Goal: Find specific page/section: Find specific page/section

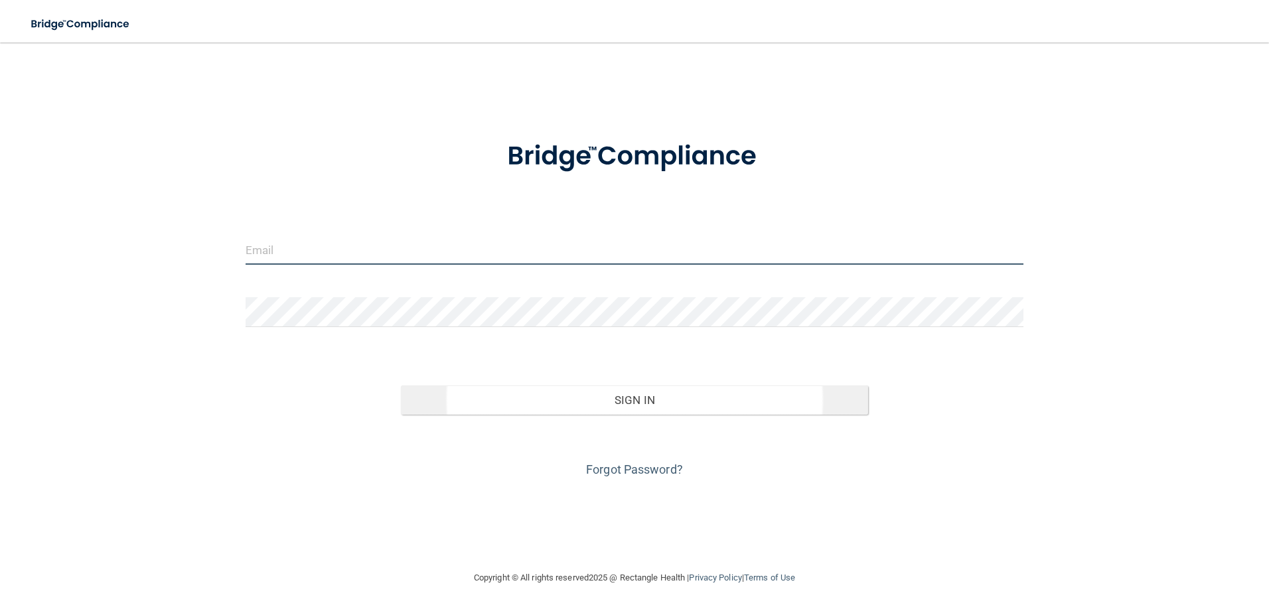
type input "[EMAIL_ADDRESS][DOMAIN_NAME]"
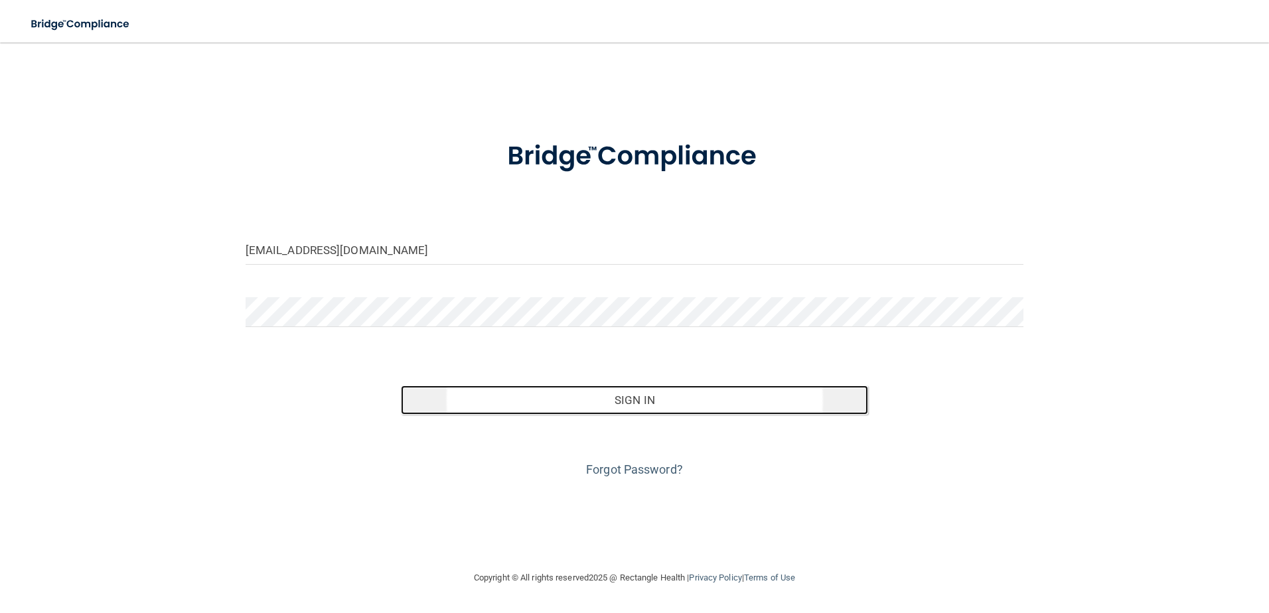
click at [575, 406] on button "Sign In" at bounding box center [634, 400] width 467 height 29
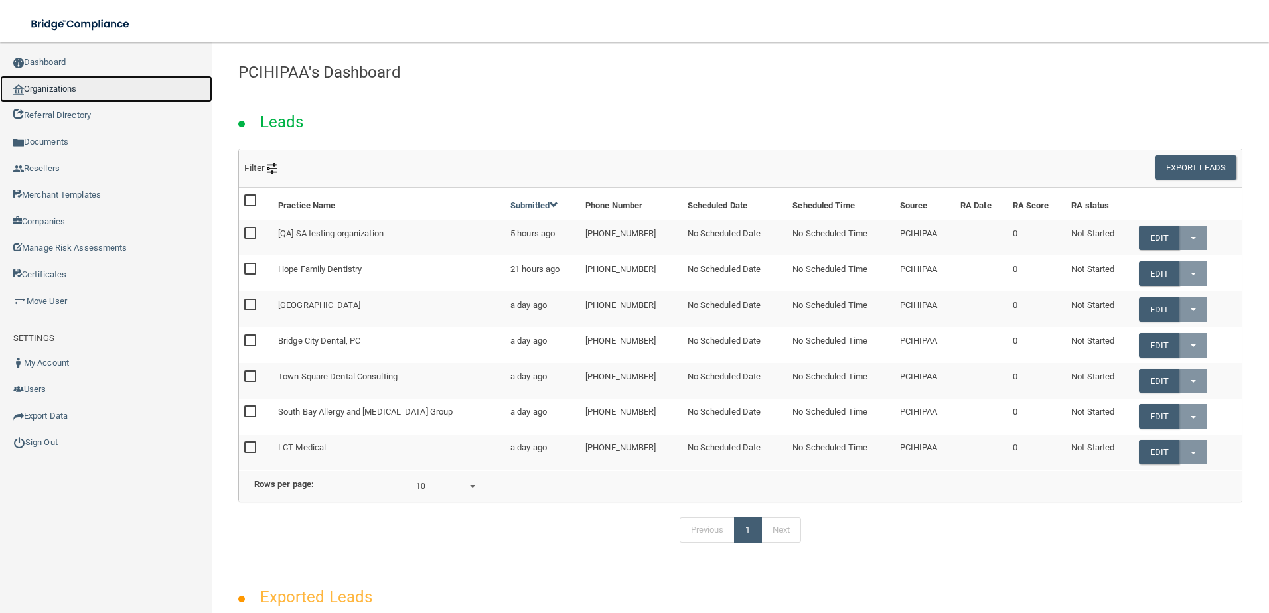
click at [151, 94] on link "Organizations" at bounding box center [106, 89] width 212 height 27
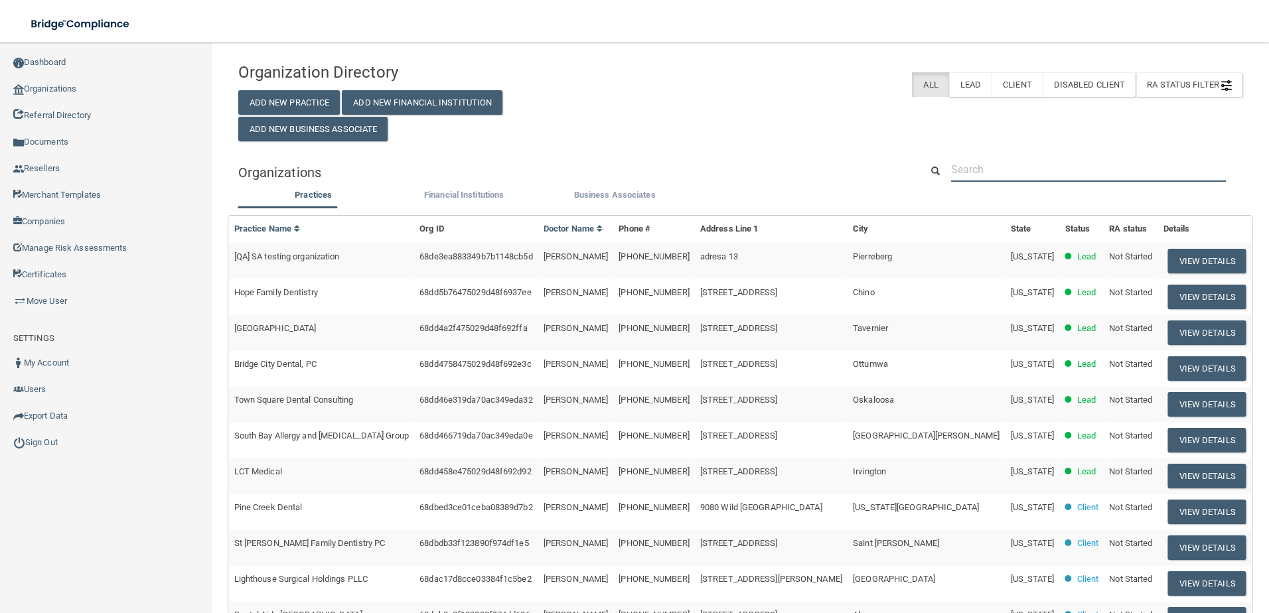
click at [975, 179] on input "text" at bounding box center [1088, 169] width 275 height 25
paste input "[PHONE_NUMBER]"
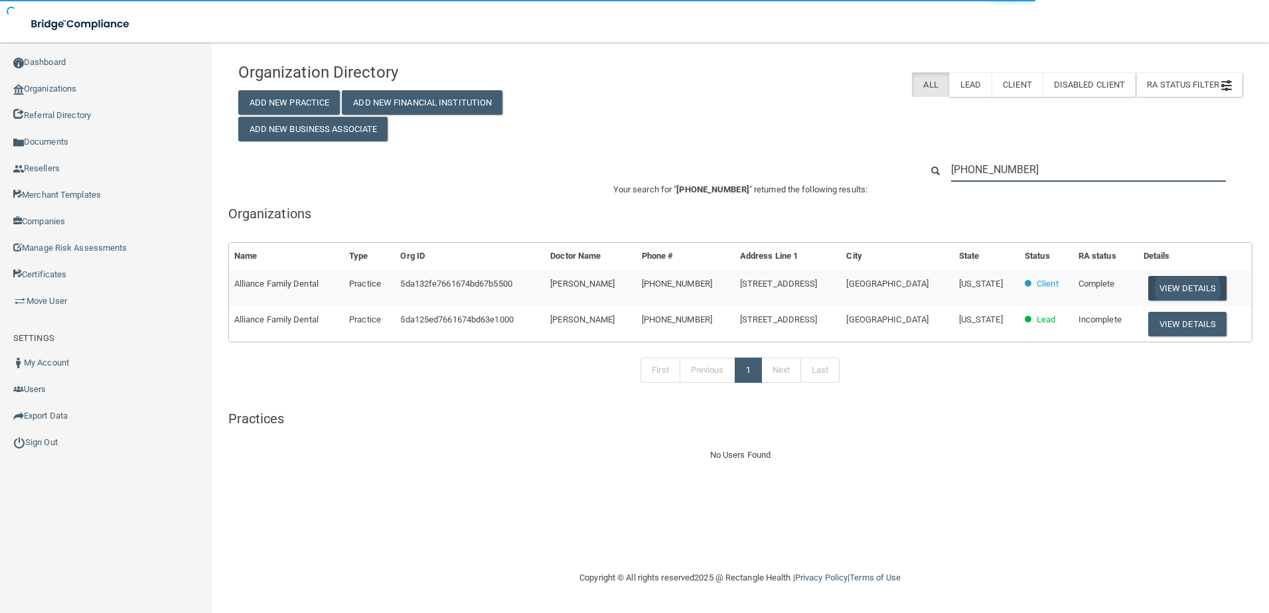
type input "[PHONE_NUMBER]"
click at [1168, 293] on button "View Details" at bounding box center [1187, 288] width 78 height 25
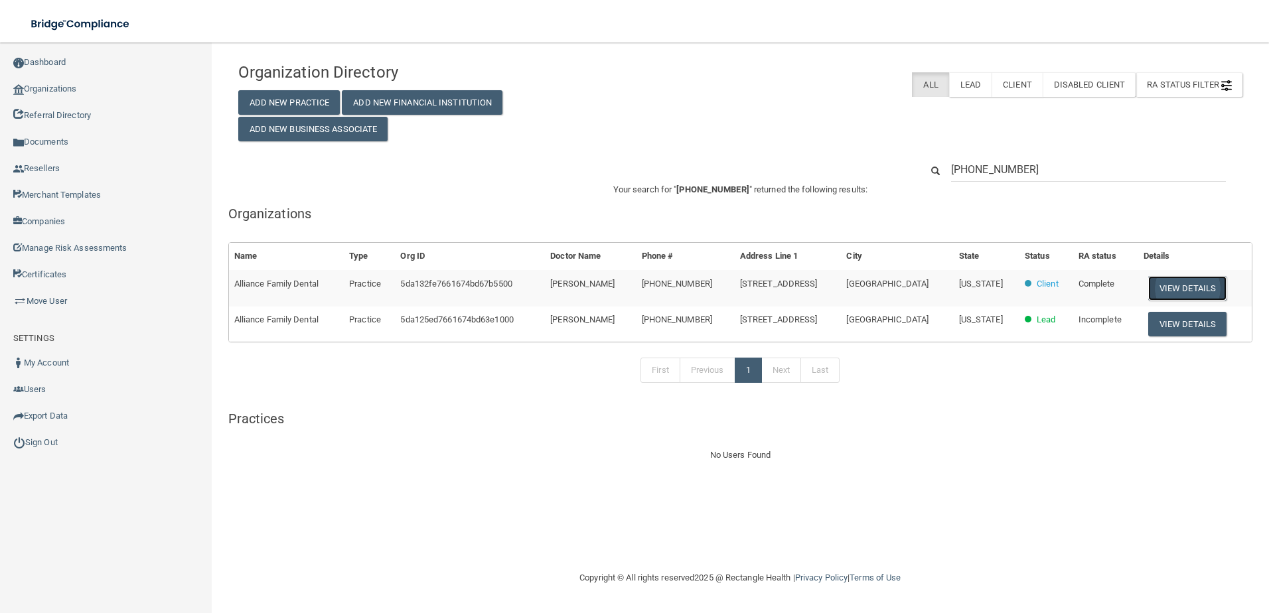
click at [1213, 289] on button "View Details" at bounding box center [1187, 288] width 78 height 25
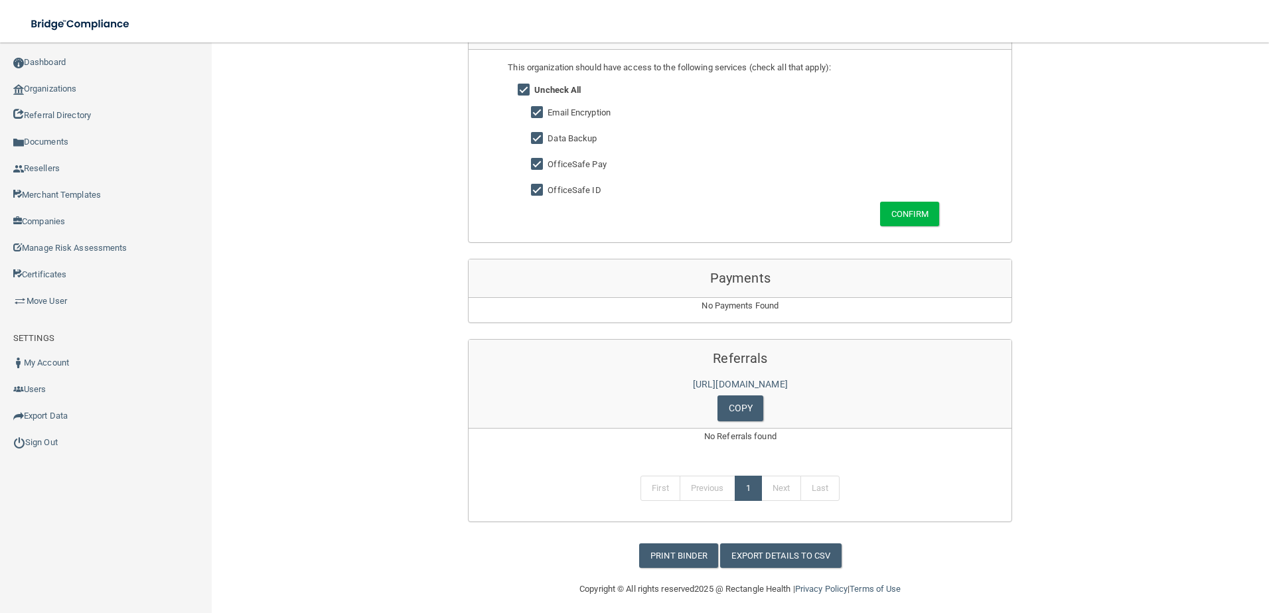
scroll to position [929, 0]
